Goal: Task Accomplishment & Management: Complete application form

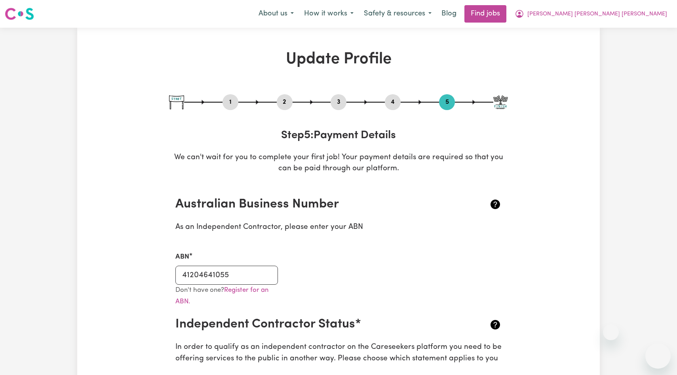
select select "I am working in another industry"
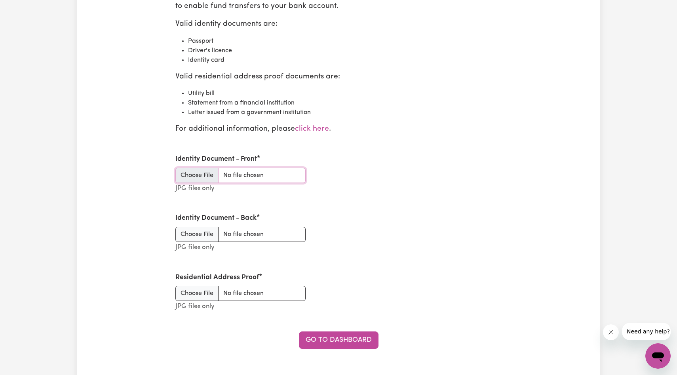
click at [196, 178] on input "Identity Document - Front" at bounding box center [240, 175] width 130 height 15
click at [206, 174] on input "Identity Document - Front" at bounding box center [240, 175] width 130 height 15
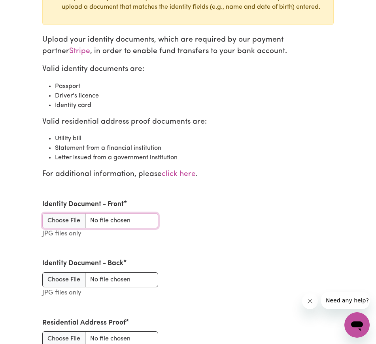
scroll to position [880, 0]
click at [80, 217] on input "Identity Document - Front" at bounding box center [100, 220] width 116 height 15
type input "C:\fakepath\Passport Bio page_page-0001.jpg"
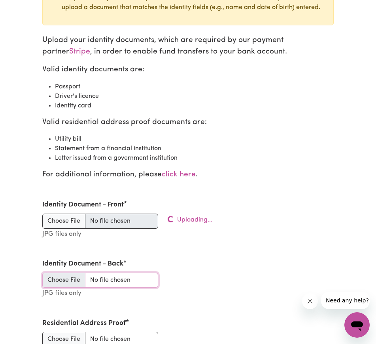
click at [57, 277] on input "Identity Document - Back" at bounding box center [100, 279] width 116 height 15
type input "C:\fakepath\Passport Bio page_page-0002.jpg"
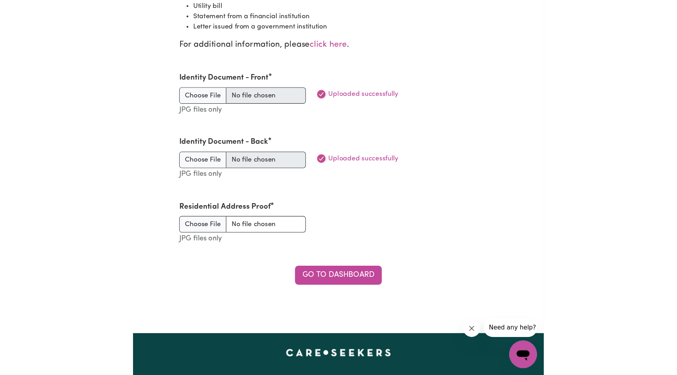
scroll to position [1015, 0]
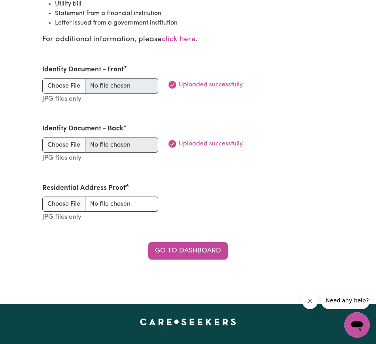
click at [36, 207] on section "Stripe Verification Documents Errors from Stripe: The person's keyed-in identit…" at bounding box center [188, 45] width 304 height 474
click at [64, 206] on input "Residential Address Proof" at bounding box center [100, 203] width 116 height 15
click at [68, 204] on input "Residential Address Proof" at bounding box center [100, 203] width 116 height 15
click at [68, 201] on input "Residential Address Proof" at bounding box center [100, 203] width 116 height 15
type input "C:\fakepath\Bank Statement_page-0001.jpg"
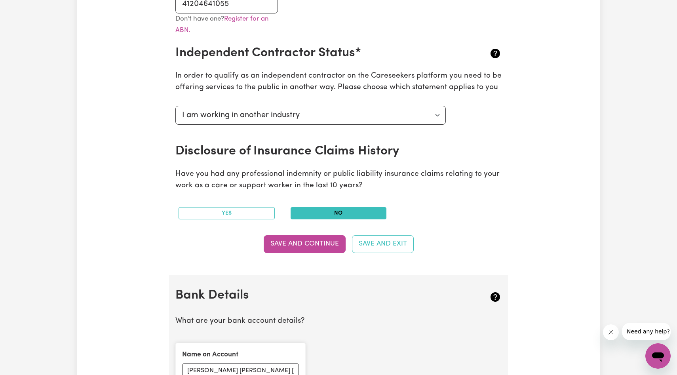
scroll to position [282, 0]
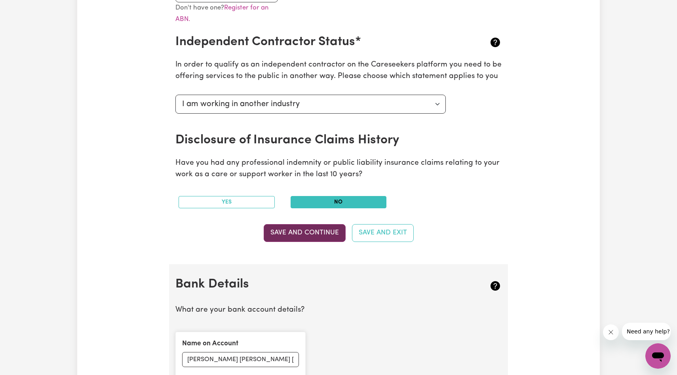
click at [283, 235] on button "Save and Continue" at bounding box center [305, 232] width 82 height 17
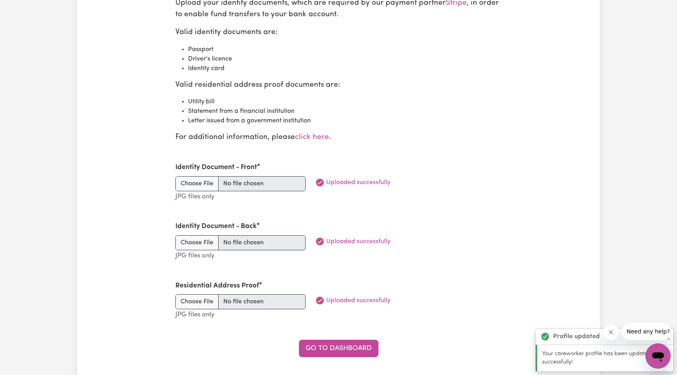
scroll to position [957, 0]
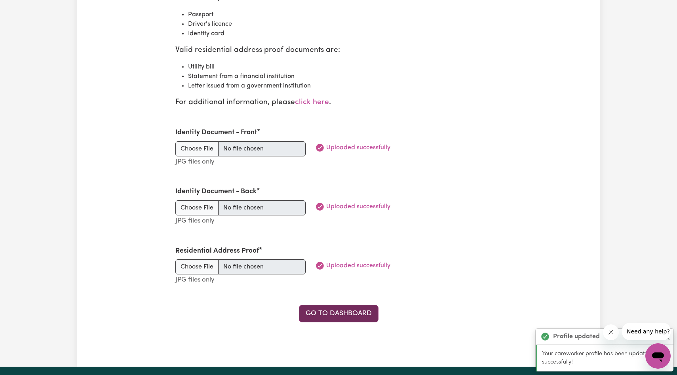
click at [320, 317] on link "Go to Dashboard" at bounding box center [339, 313] width 80 height 17
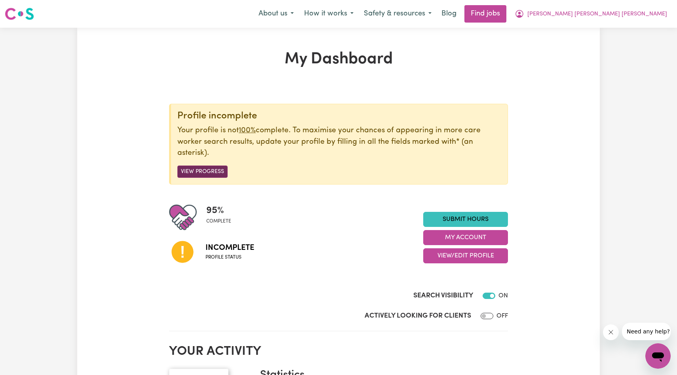
click at [210, 169] on button "View Progress" at bounding box center [202, 171] width 50 height 12
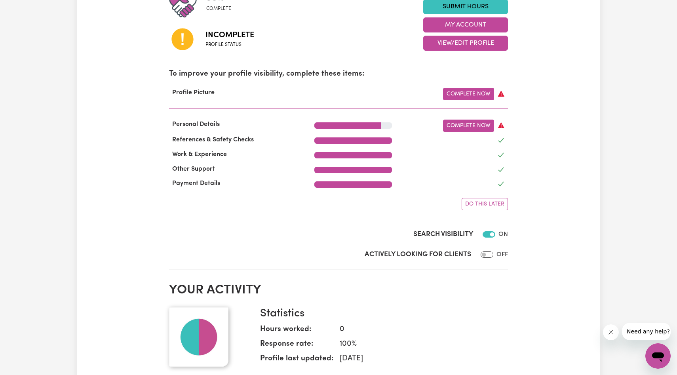
scroll to position [220, 0]
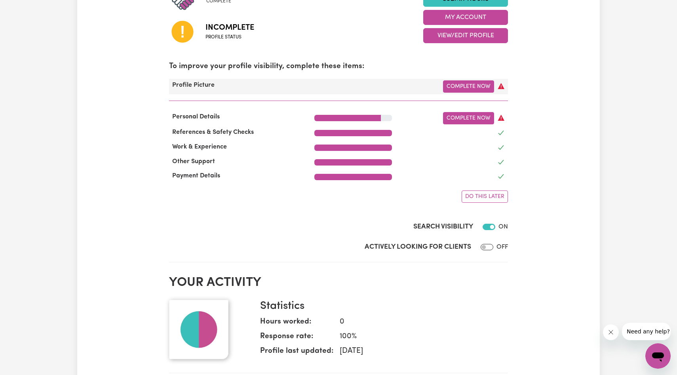
click at [499, 84] on icon at bounding box center [501, 86] width 8 height 8
click at [472, 85] on link "Complete Now" at bounding box center [468, 86] width 51 height 12
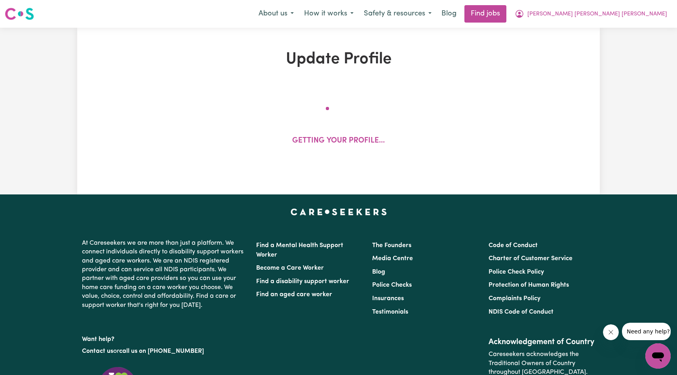
select select "[DEMOGRAPHIC_DATA]"
select select "Student Visa"
select select "Studying a healthcare related degree or qualification"
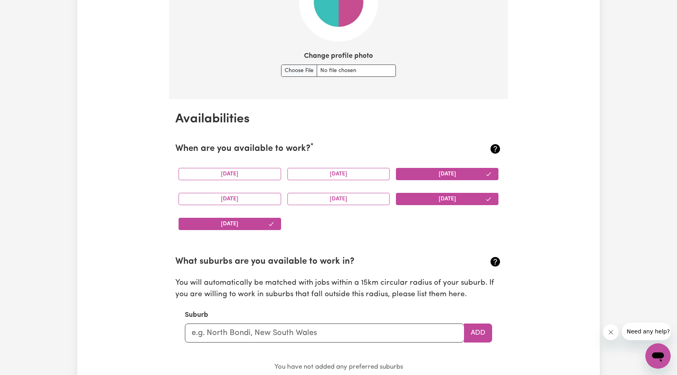
scroll to position [476, 0]
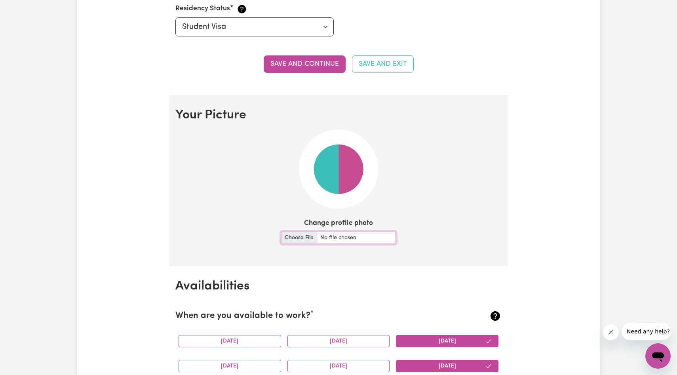
click at [292, 241] on input "Change profile photo" at bounding box center [338, 238] width 115 height 12
type input "C:\fakepath\WhatsApp Image [DATE] 16.51.17.jpeg"
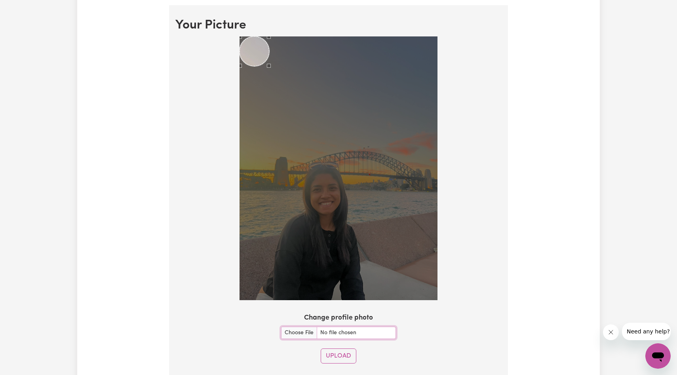
scroll to position [569, 0]
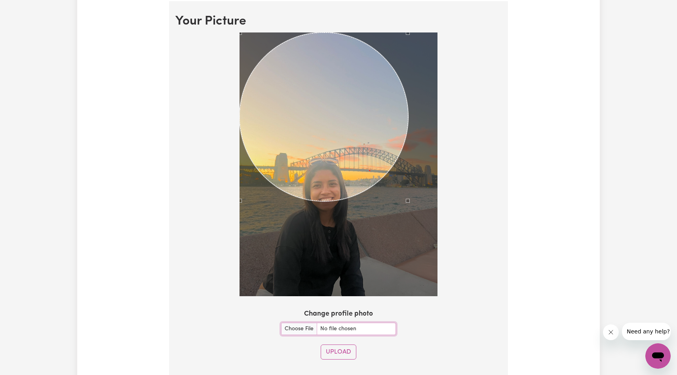
click at [408, 273] on div at bounding box center [338, 164] width 198 height 264
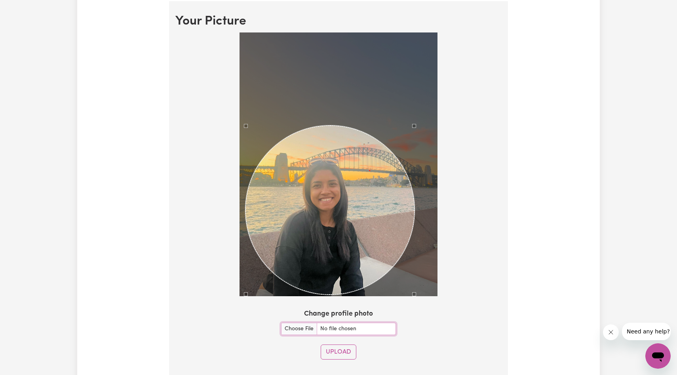
click at [355, 227] on div "Use the arrow keys to move the crop selection area" at bounding box center [329, 209] width 169 height 169
click at [333, 351] on button "Upload" at bounding box center [339, 351] width 36 height 15
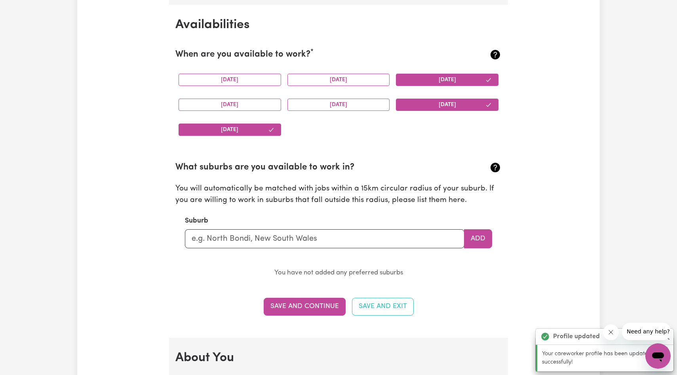
scroll to position [742, 0]
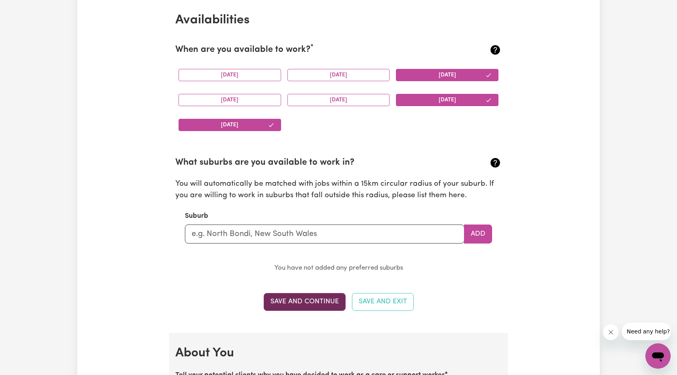
click at [316, 303] on button "Save and Continue" at bounding box center [305, 301] width 82 height 17
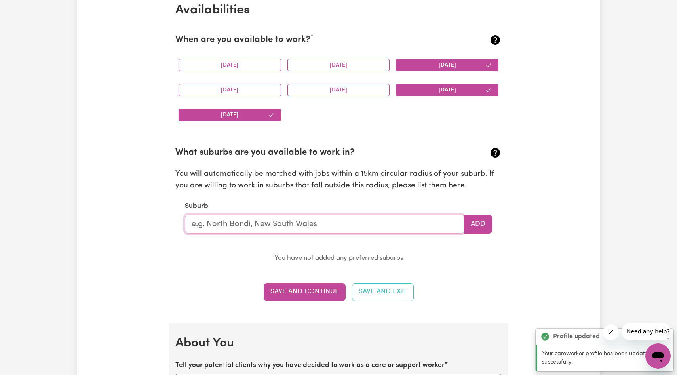
click at [275, 239] on section "What suburbs are you available to work in? You will automatically be matched wi…" at bounding box center [338, 199] width 326 height 130
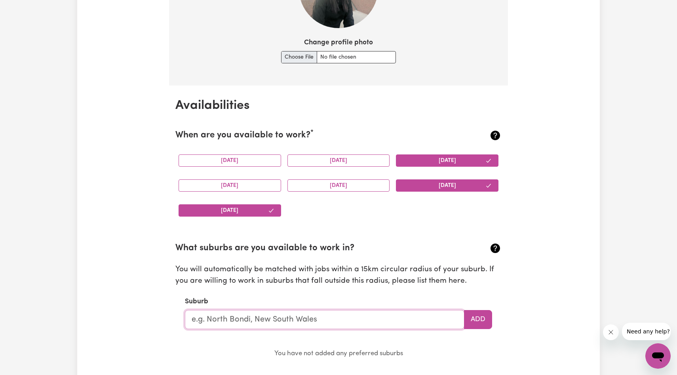
scroll to position [744, 0]
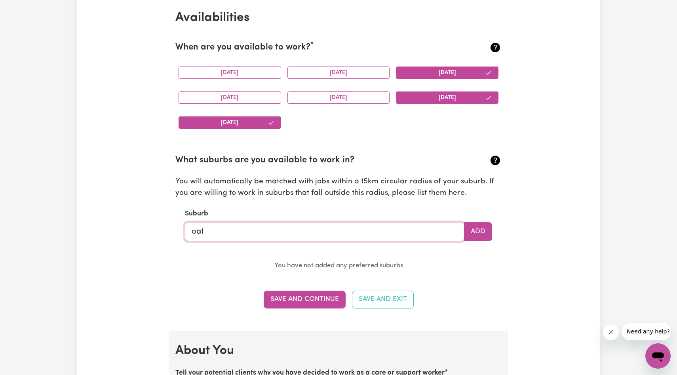
type input "oatl"
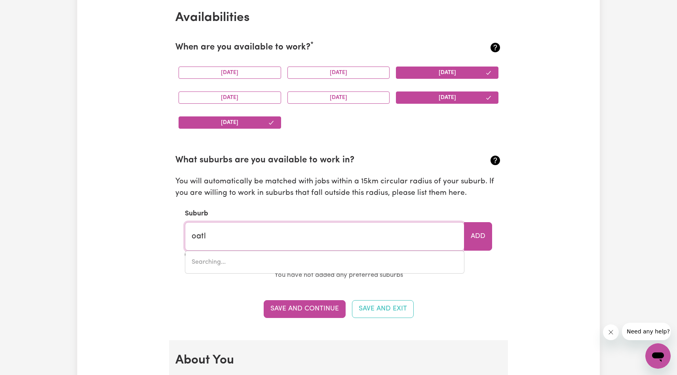
type input "oatlANDS, [GEOGRAPHIC_DATA], 2117"
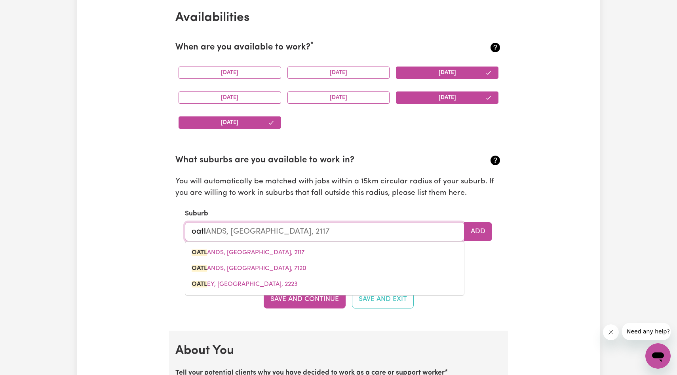
type input "oatl"
click at [151, 264] on div "Update Profile 1 2 3 4 5 Step 1 : Personal Details Let potential clients know w…" at bounding box center [338, 335] width 522 height 2059
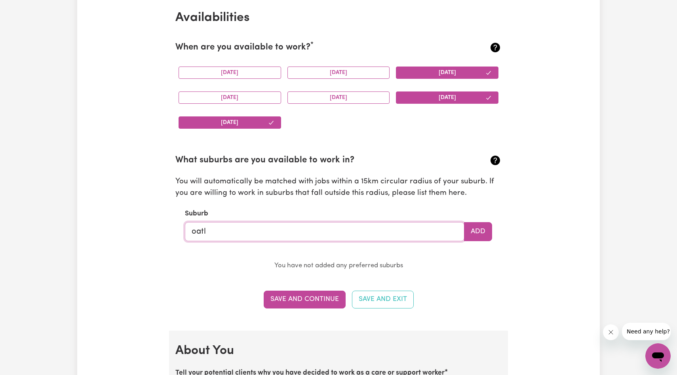
type input "oatlANDS, [GEOGRAPHIC_DATA], 2117"
click at [234, 231] on input "oatl" at bounding box center [324, 231] width 279 height 19
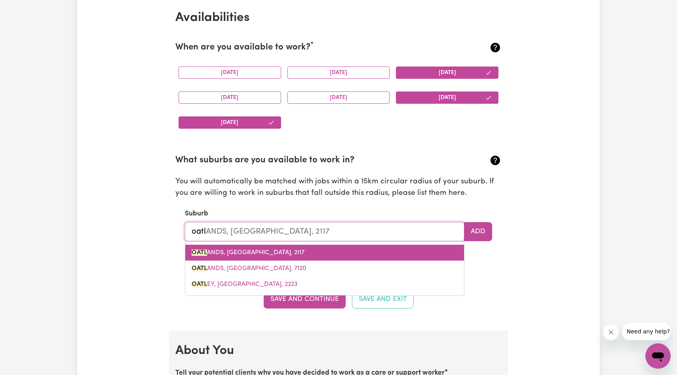
click at [208, 256] on link "OATL ANDS, [GEOGRAPHIC_DATA], 2117" at bounding box center [324, 253] width 279 height 16
type input "OATLANDS, [GEOGRAPHIC_DATA], 2117"
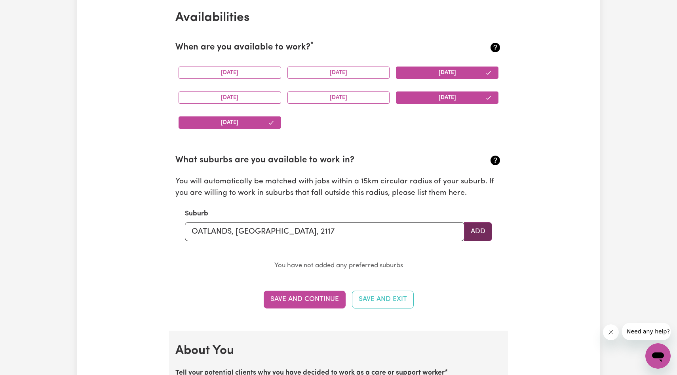
click at [476, 233] on button "Add" at bounding box center [478, 231] width 28 height 19
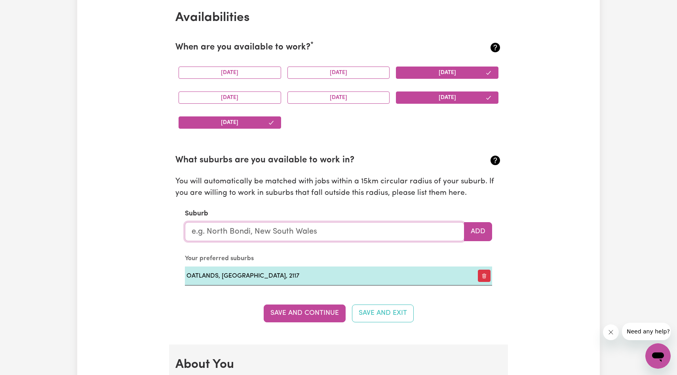
click at [303, 229] on input "text" at bounding box center [324, 231] width 279 height 19
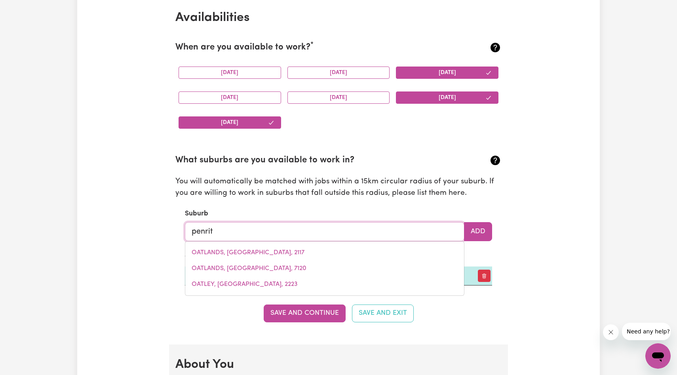
type input "penrith"
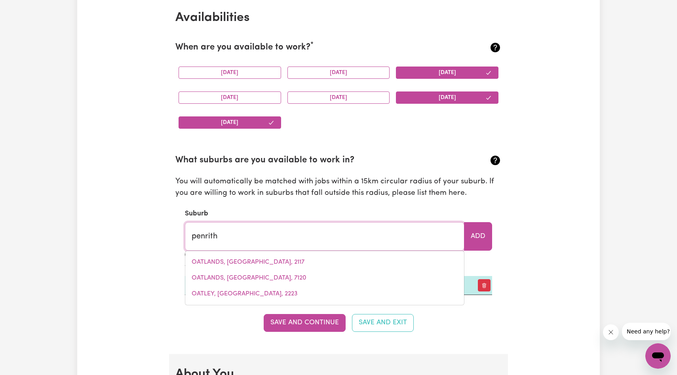
type input "[GEOGRAPHIC_DATA], [GEOGRAPHIC_DATA], 2750"
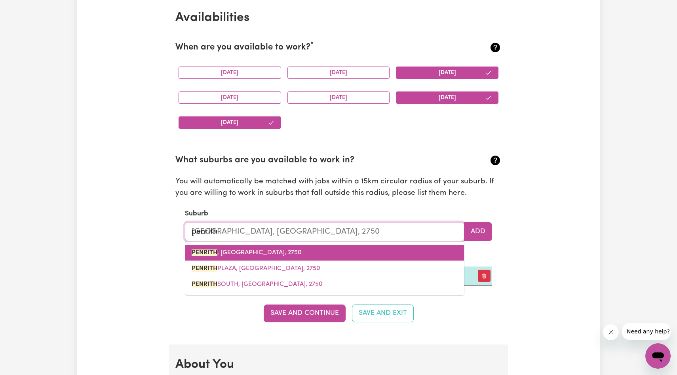
click at [251, 253] on span "PENRITH , [GEOGRAPHIC_DATA], 2750" at bounding box center [247, 252] width 110 height 6
type input "PENRITH, [GEOGRAPHIC_DATA], 2750"
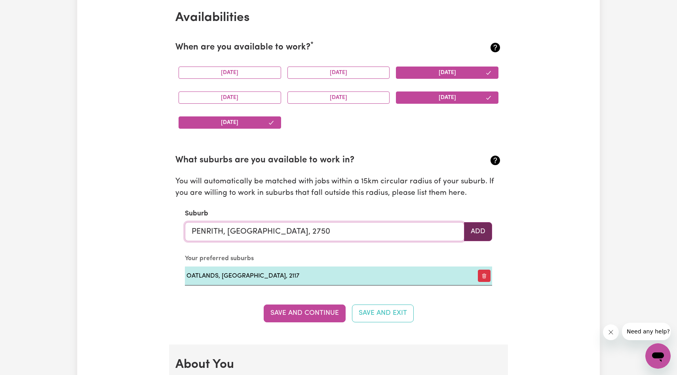
type input "PENRITH, [GEOGRAPHIC_DATA], 2750"
click at [484, 228] on button "Add" at bounding box center [478, 231] width 28 height 19
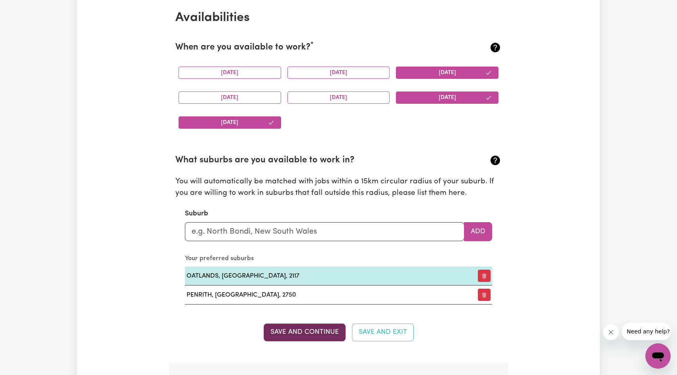
click at [302, 334] on button "Save and Continue" at bounding box center [305, 331] width 82 height 17
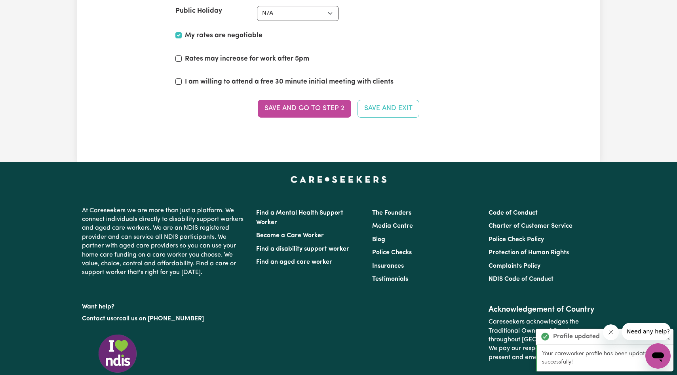
scroll to position [2005, 0]
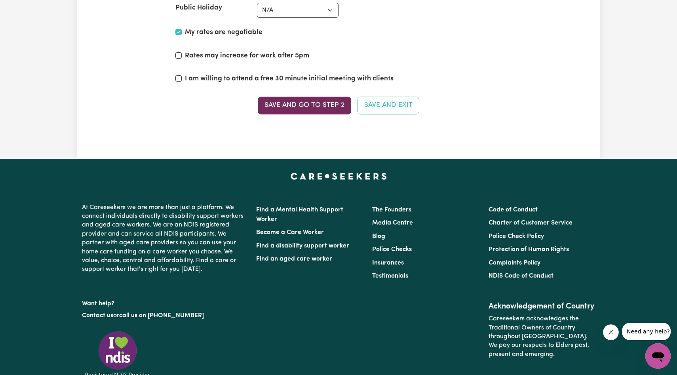
click at [290, 108] on button "Save and go to Step 2" at bounding box center [304, 105] width 93 height 17
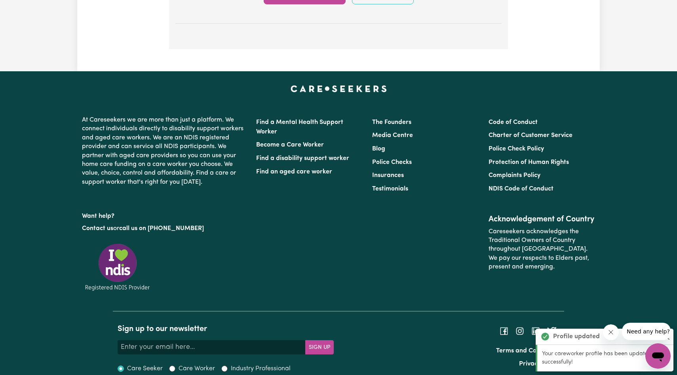
scroll to position [1614, 0]
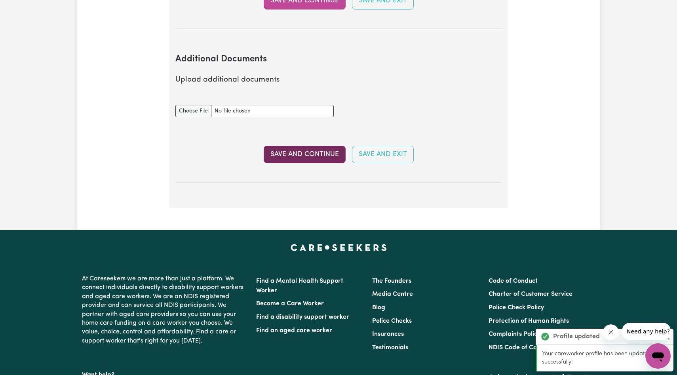
click at [303, 146] on button "Save and Continue" at bounding box center [305, 154] width 82 height 17
select select "2024"
select select "2025"
select select "Certificate III (Individual Support)"
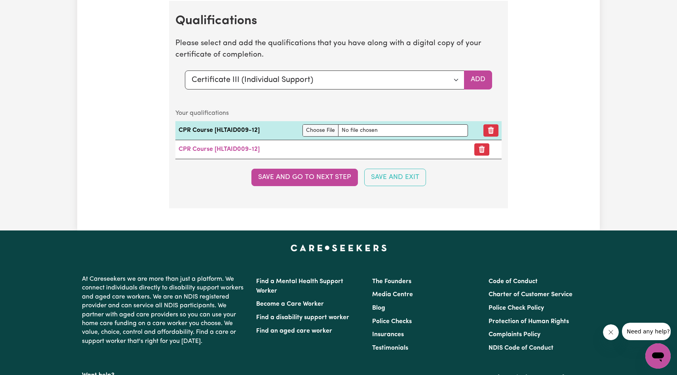
scroll to position [2182, 0]
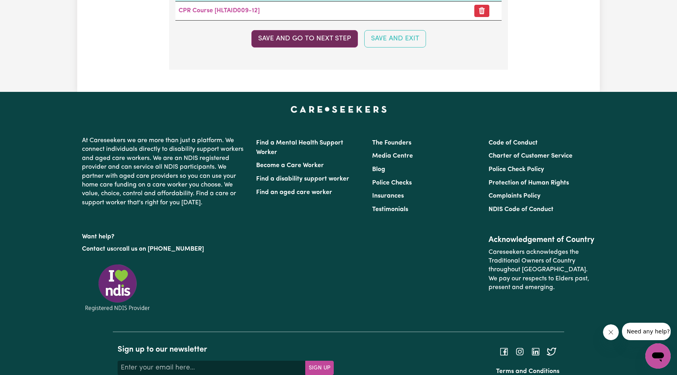
click at [306, 35] on button "Save and go to next step" at bounding box center [304, 38] width 106 height 17
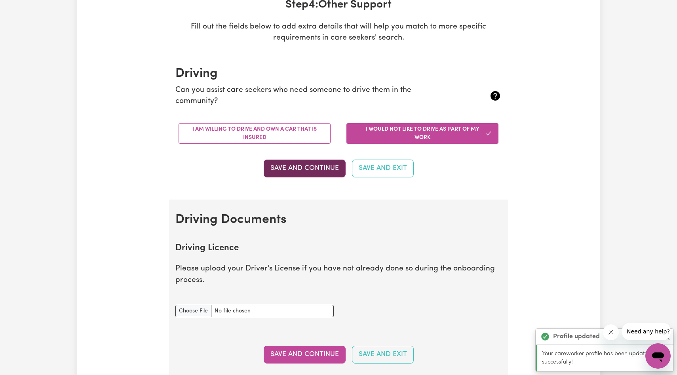
scroll to position [0, 0]
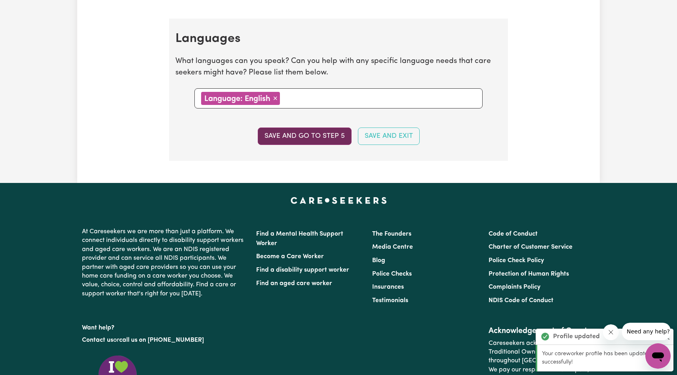
click at [303, 132] on button "Save and go to step 5" at bounding box center [305, 135] width 94 height 17
select select "I am working in another industry"
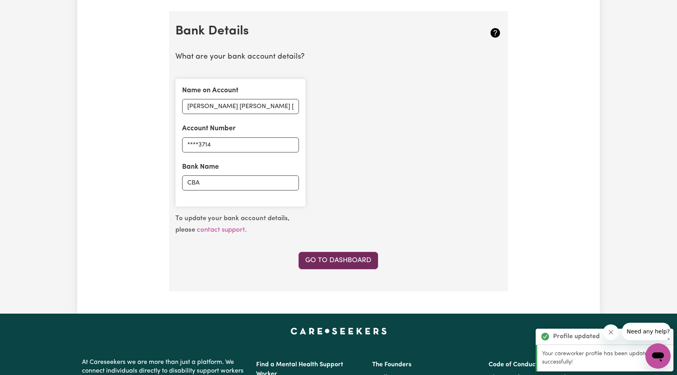
click at [318, 261] on link "Go to Dashboard" at bounding box center [338, 260] width 80 height 17
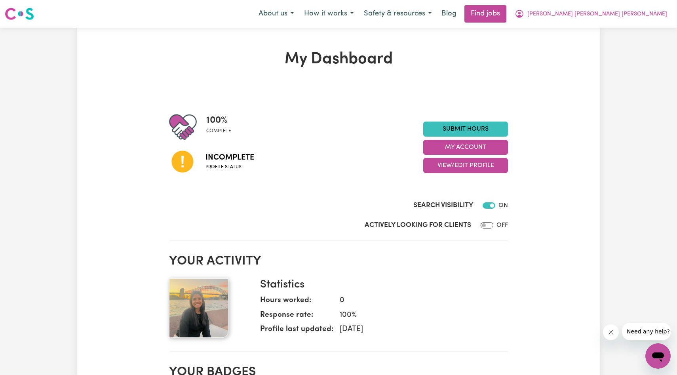
click at [217, 159] on span "Incomplete" at bounding box center [229, 158] width 49 height 12
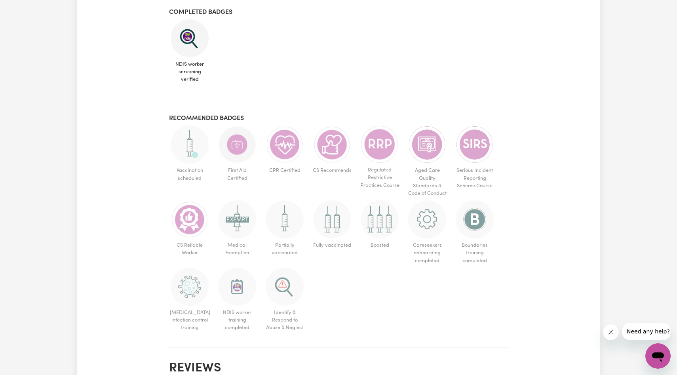
scroll to position [391, 0]
click at [239, 146] on img at bounding box center [237, 144] width 38 height 38
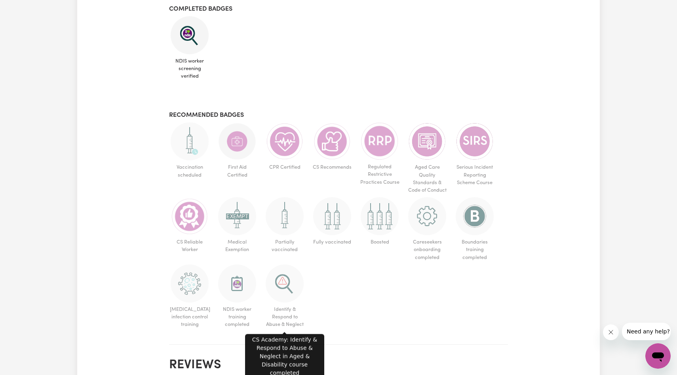
scroll to position [392, 0]
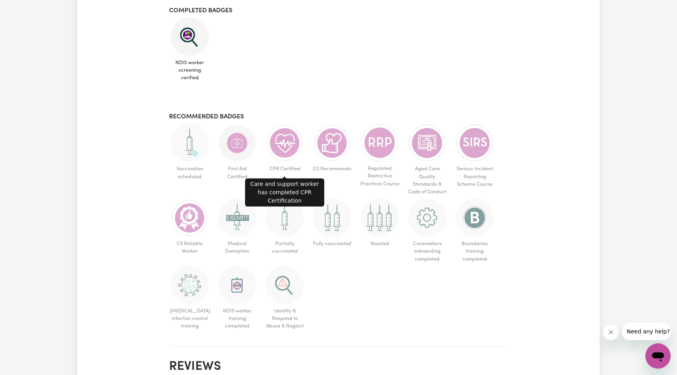
click at [284, 152] on img at bounding box center [285, 143] width 38 height 38
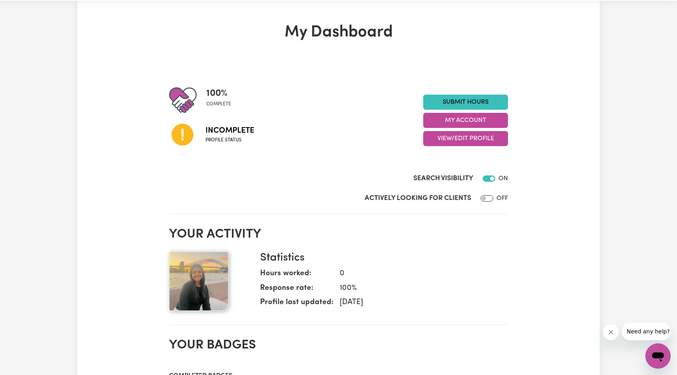
scroll to position [18, 0]
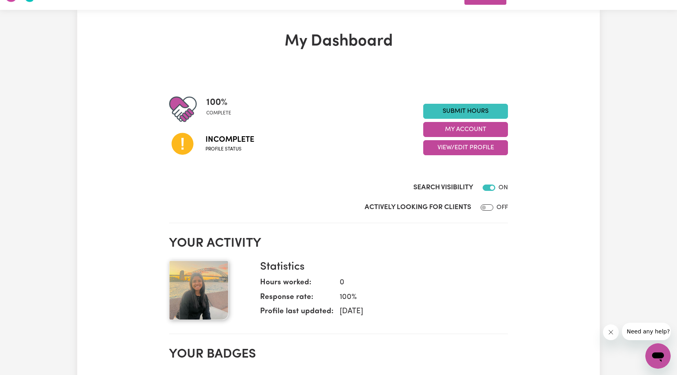
click at [186, 140] on icon at bounding box center [182, 144] width 22 height 22
click at [226, 137] on span "Incomplete" at bounding box center [229, 140] width 49 height 12
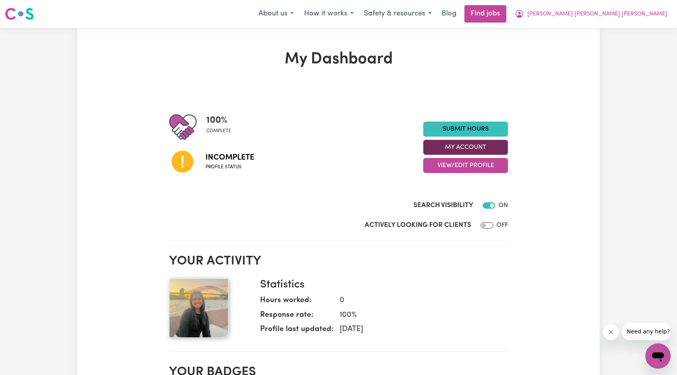
scroll to position [0, 0]
click at [466, 144] on button "My Account" at bounding box center [465, 147] width 85 height 15
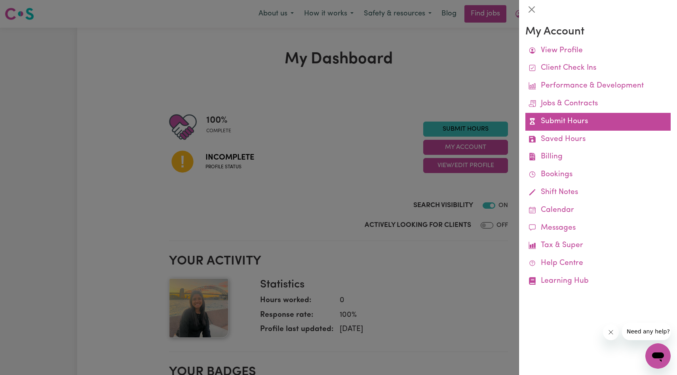
click at [558, 120] on link "Submit Hours" at bounding box center [597, 122] width 145 height 18
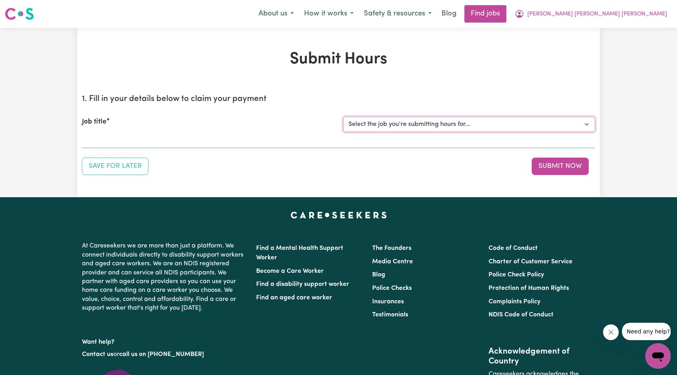
click at [414, 125] on select "Select the job you're submitting hours for..." at bounding box center [469, 124] width 252 height 15
click at [482, 11] on link "Find jobs" at bounding box center [485, 13] width 42 height 17
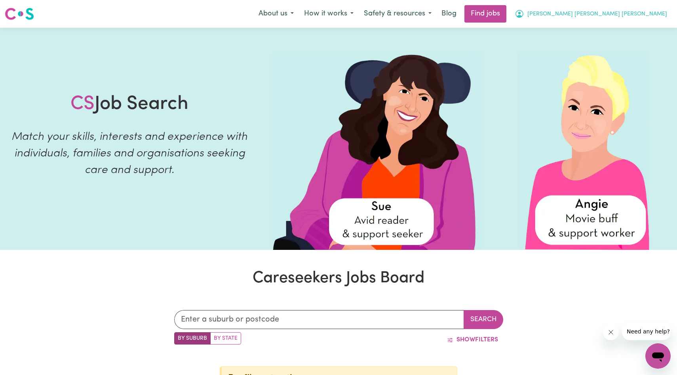
click at [542, 15] on span "[PERSON_NAME] [PERSON_NAME] [PERSON_NAME]" at bounding box center [597, 14] width 140 height 9
click at [635, 30] on link "My Account" at bounding box center [640, 30] width 63 height 15
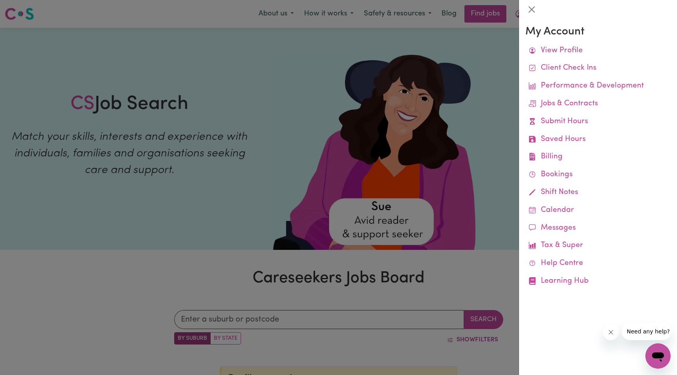
click at [441, 124] on div at bounding box center [338, 187] width 677 height 375
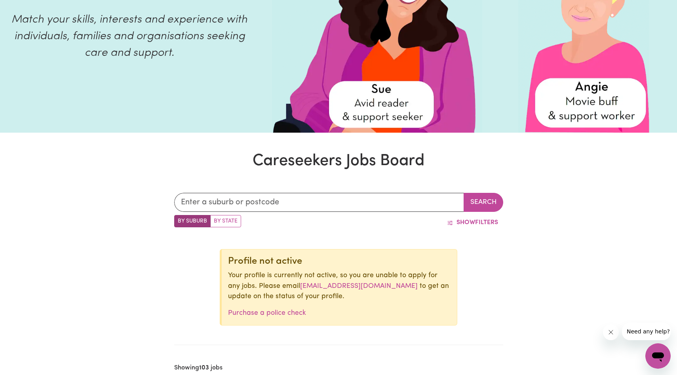
scroll to position [120, 0]
